Goal: Communication & Community: Participate in discussion

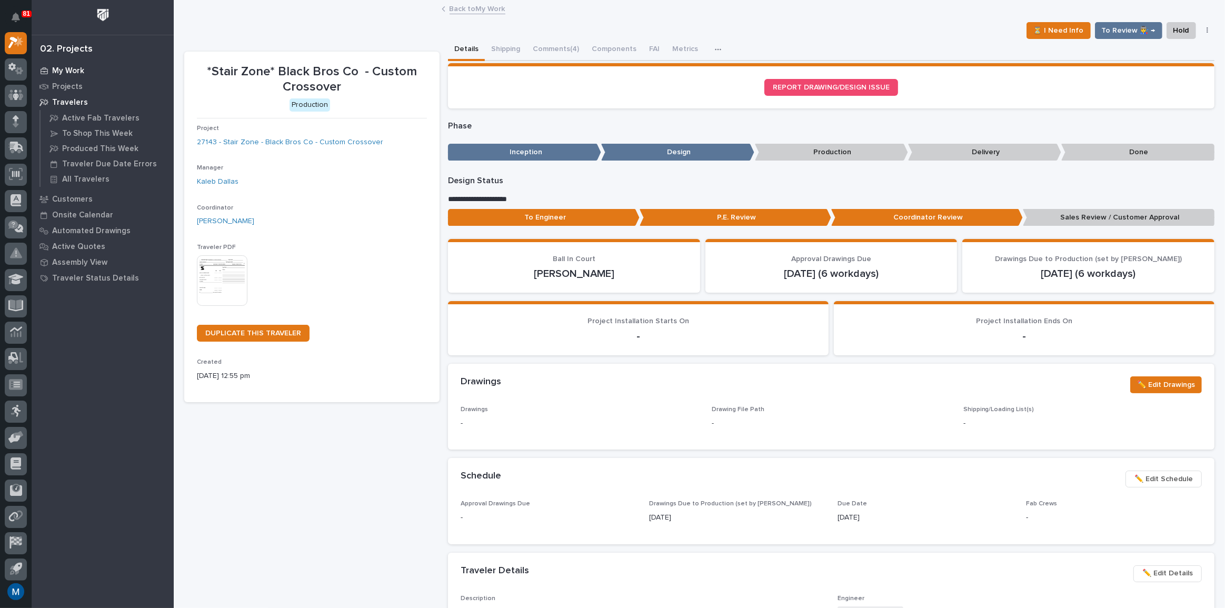
click at [57, 63] on div "My Work" at bounding box center [102, 70] width 137 height 15
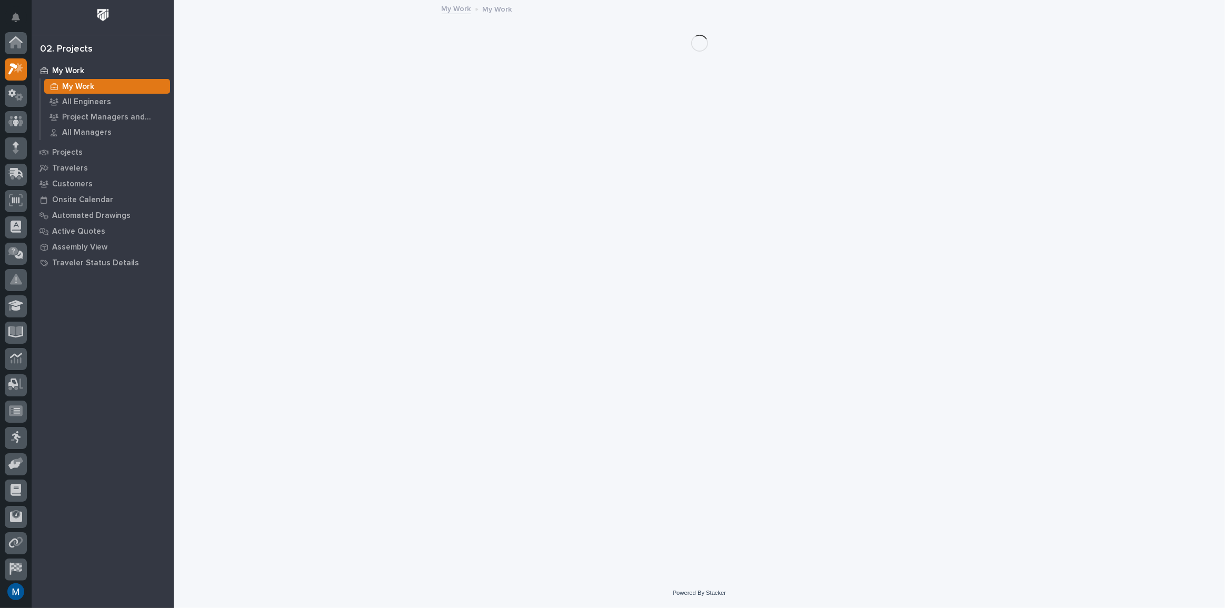
scroll to position [26, 0]
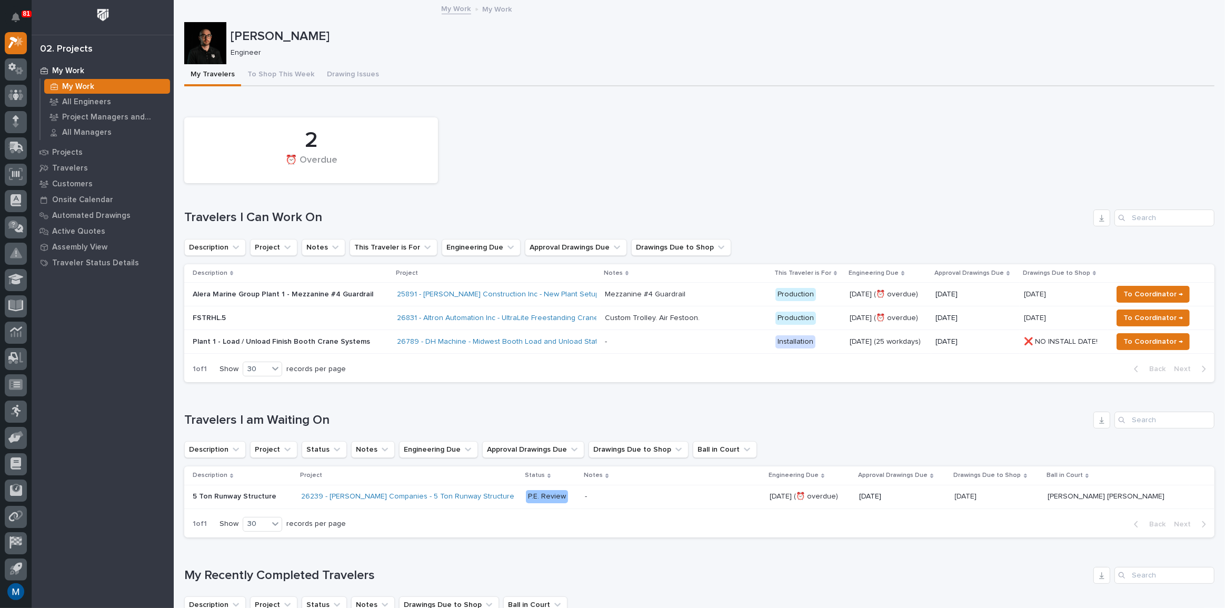
click at [260, 322] on div "FSTRHL.5" at bounding box center [291, 318] width 196 height 17
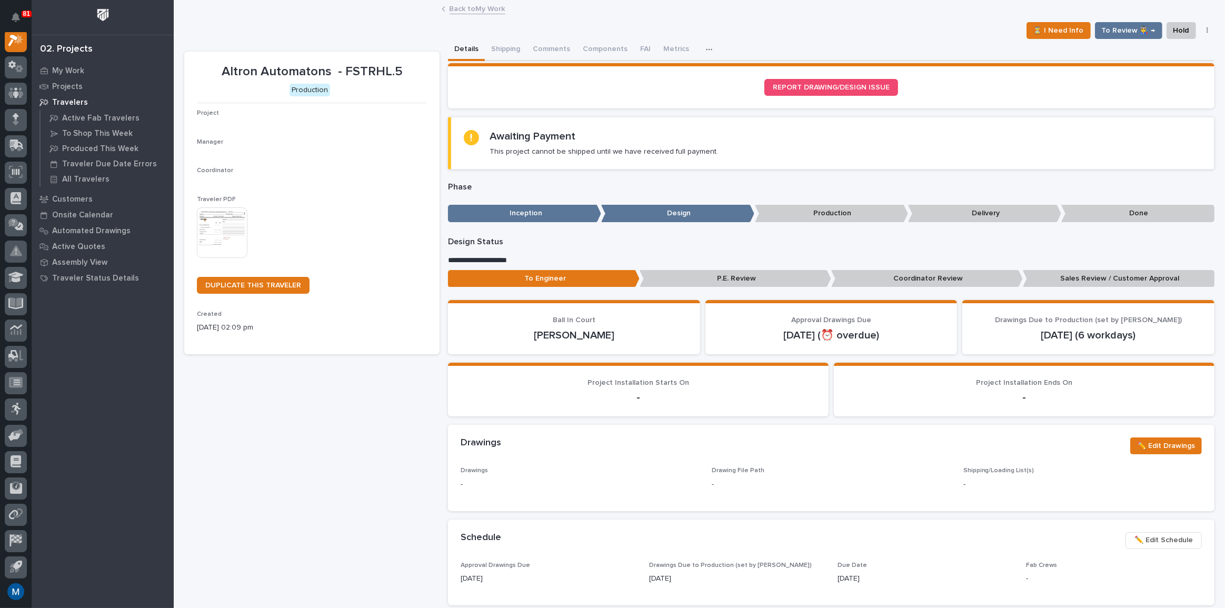
scroll to position [26, 0]
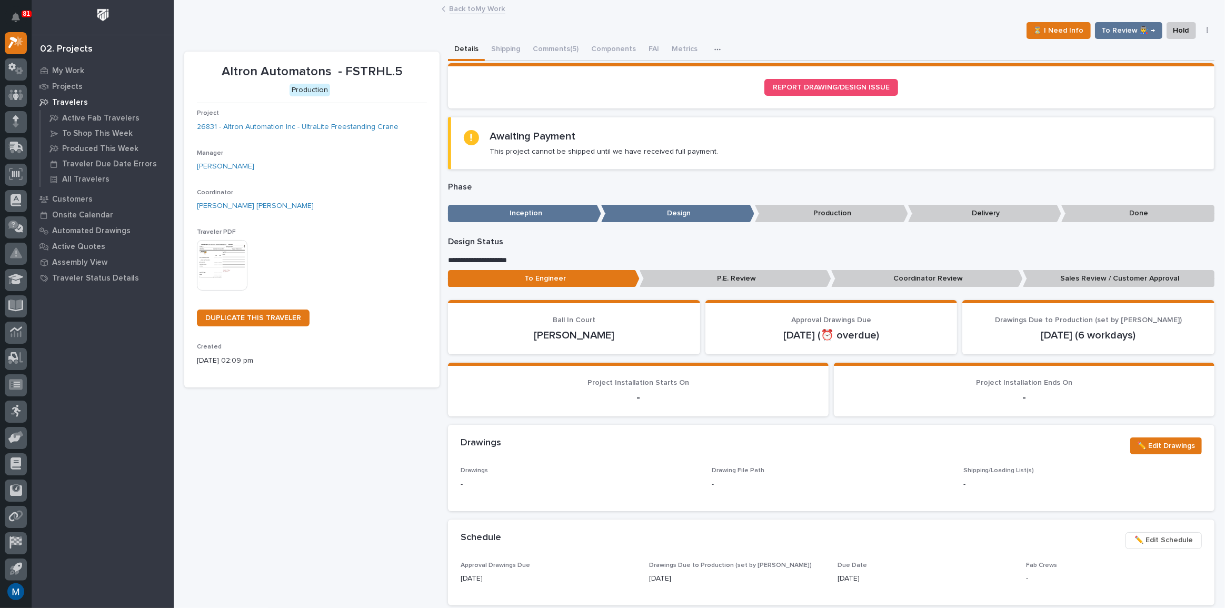
click at [561, 65] on section "REPORT DRAWING/DESIGN ISSUE" at bounding box center [831, 85] width 767 height 45
click at [561, 50] on button "Comments (5)" at bounding box center [556, 50] width 58 height 22
